Goal: Task Accomplishment & Management: Complete application form

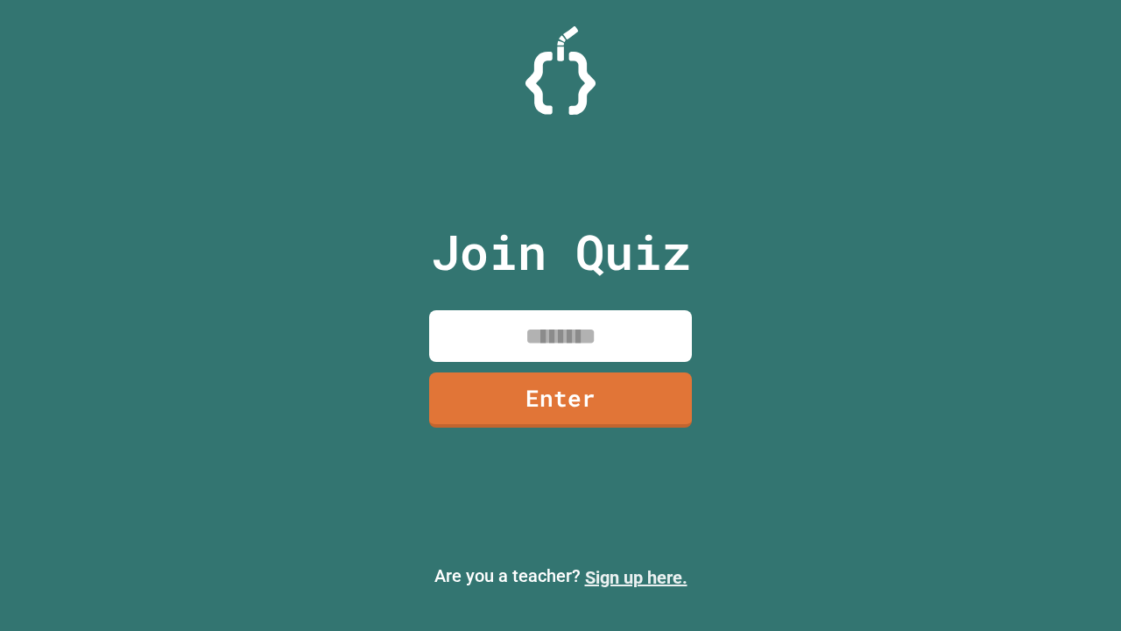
click at [636, 577] on link "Sign up here." at bounding box center [636, 577] width 102 height 21
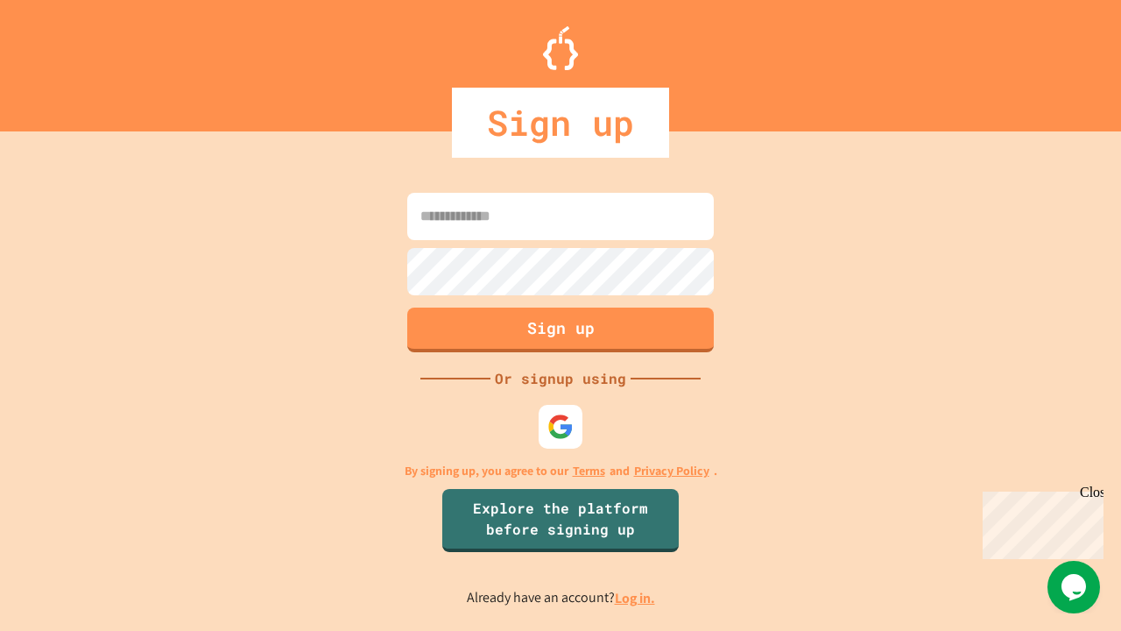
click at [636, 597] on link "Log in." at bounding box center [635, 598] width 40 height 18
